Goal: Information Seeking & Learning: Understand process/instructions

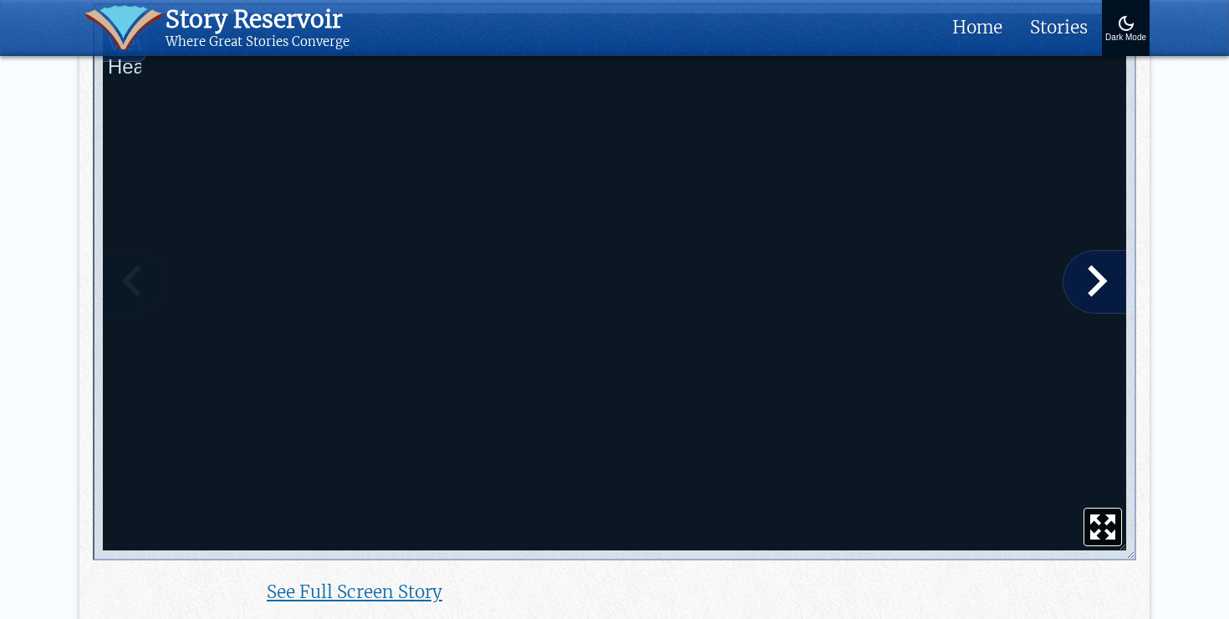
scroll to position [3187, 0]
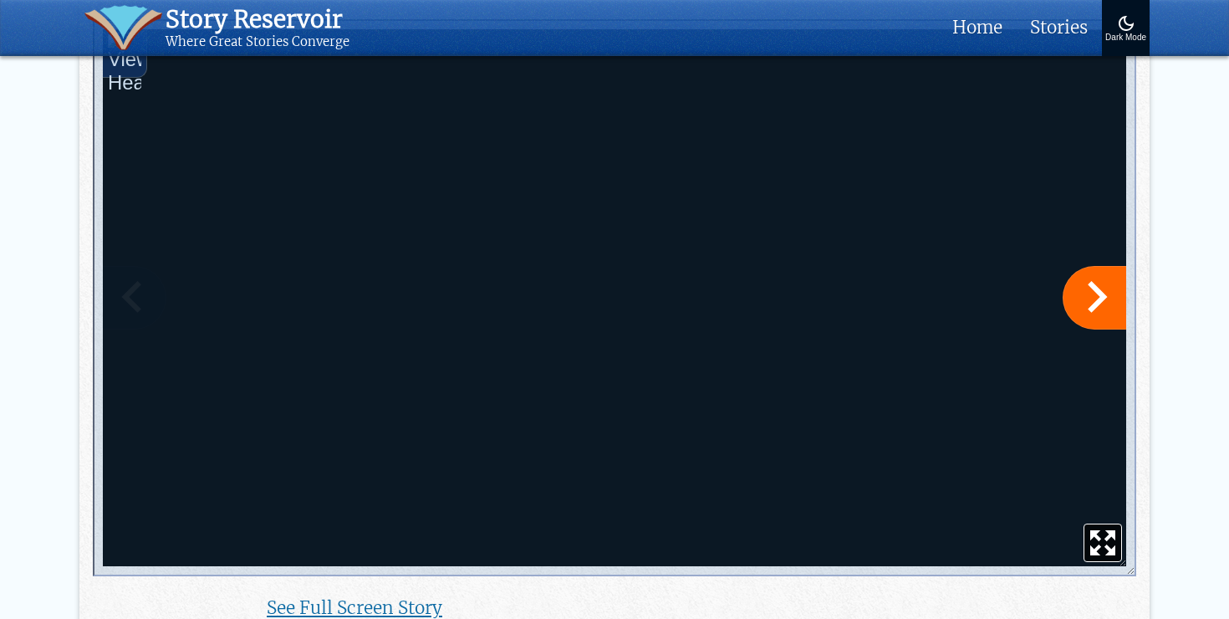
click at [1089, 298] on icon "Next Page" at bounding box center [1095, 296] width 50 height 33
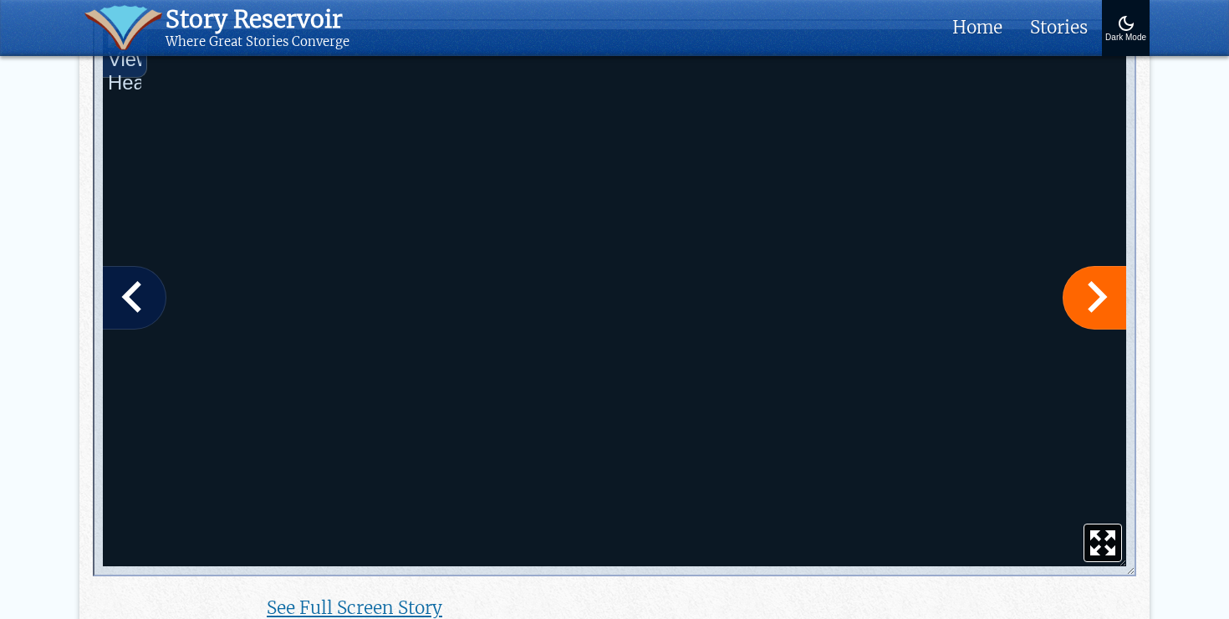
click at [1089, 298] on icon "Next Page" at bounding box center [1095, 296] width 50 height 33
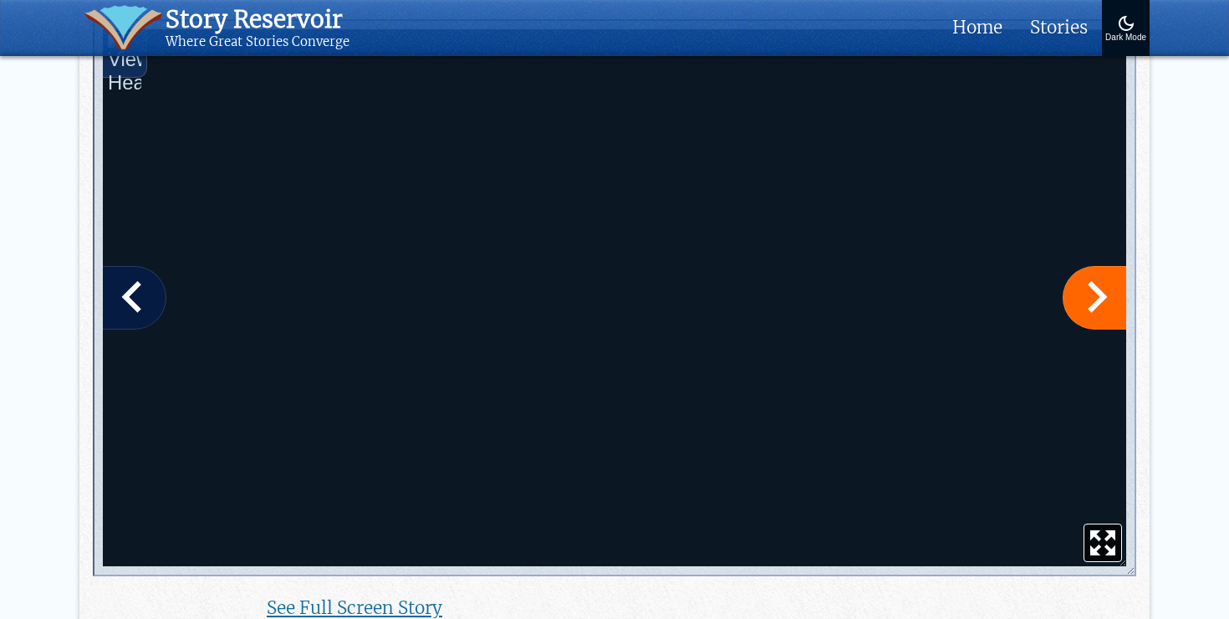
click at [1089, 298] on icon "Next Page" at bounding box center [1095, 296] width 50 height 33
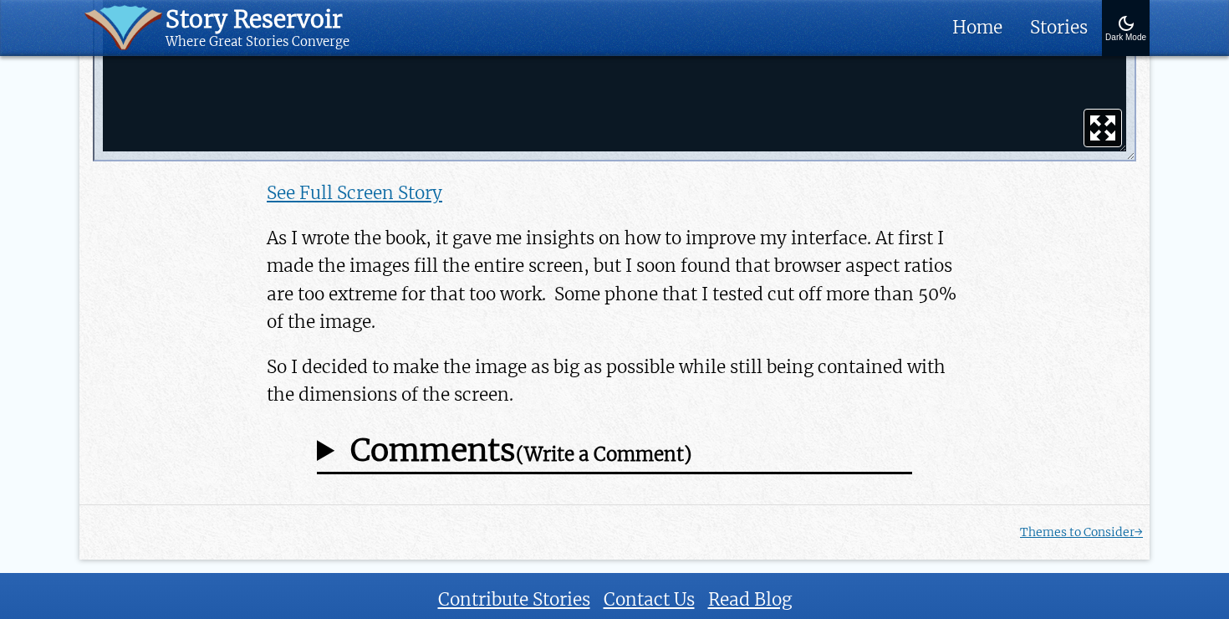
scroll to position [3647, 0]
